Goal: Find specific page/section: Find specific page/section

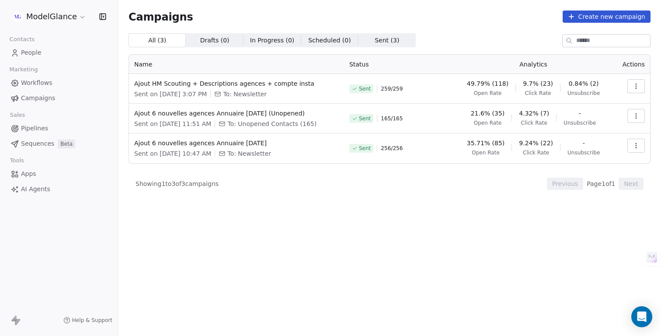
click at [26, 51] on span "People" at bounding box center [31, 52] width 21 height 9
click at [26, 53] on span "People" at bounding box center [31, 52] width 21 height 9
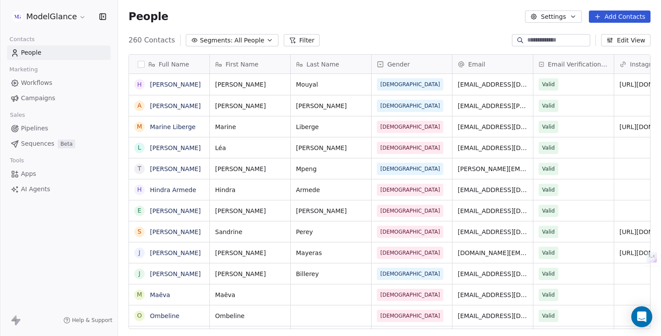
scroll to position [295, 543]
